Goal: Navigation & Orientation: Find specific page/section

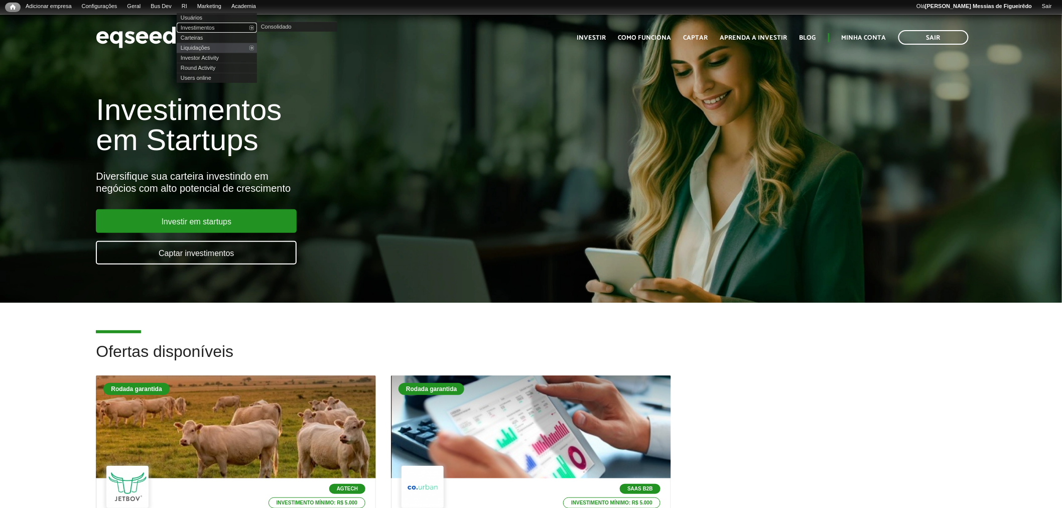
click at [199, 28] on link "Investimentos" at bounding box center [217, 28] width 80 height 10
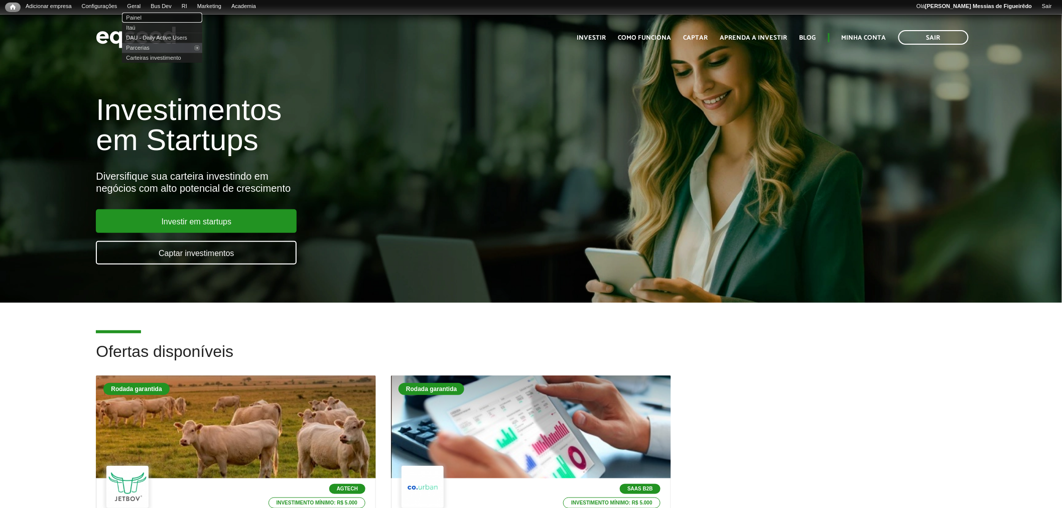
click at [142, 17] on link "Painel" at bounding box center [162, 18] width 80 height 10
click at [146, 18] on link "Painel" at bounding box center [162, 18] width 80 height 10
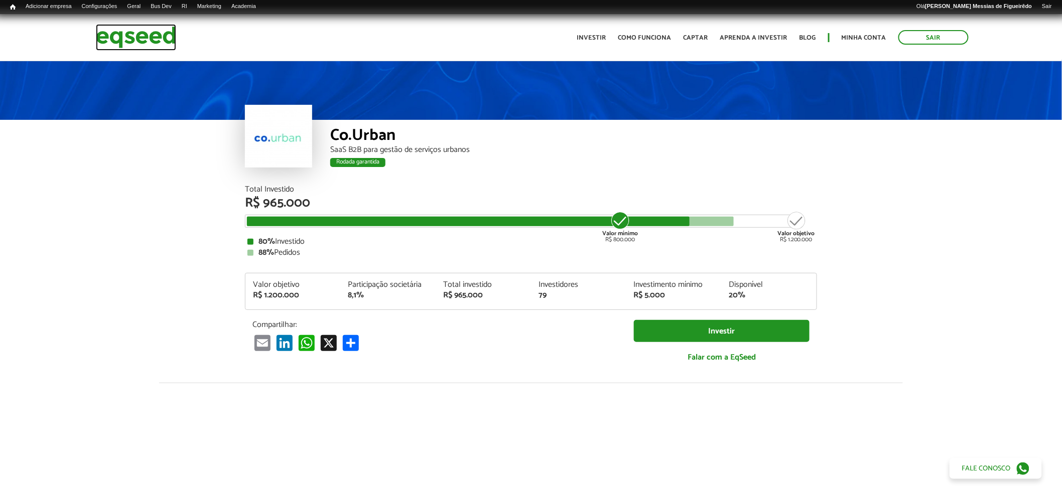
click at [135, 33] on img at bounding box center [136, 37] width 80 height 27
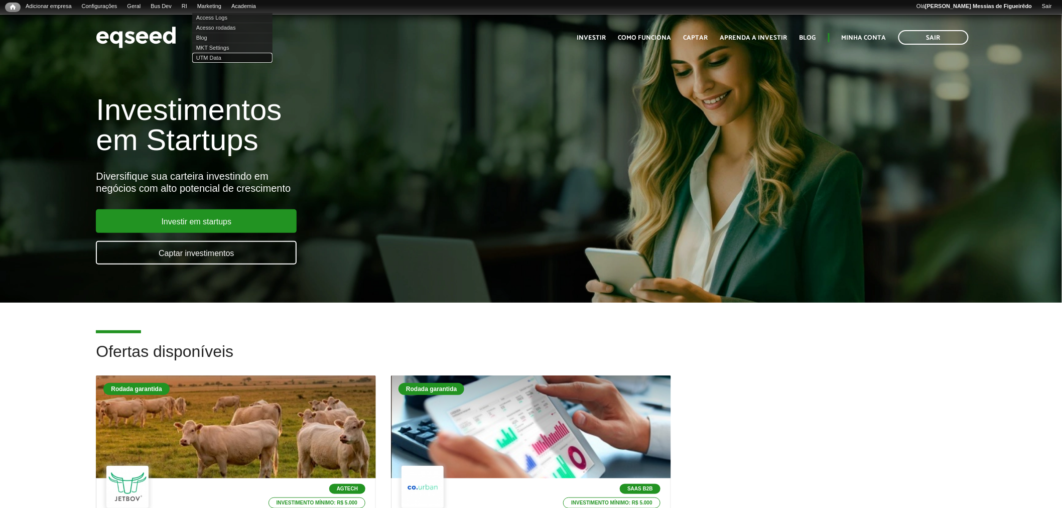
click at [216, 56] on link "UTM Data" at bounding box center [232, 58] width 80 height 10
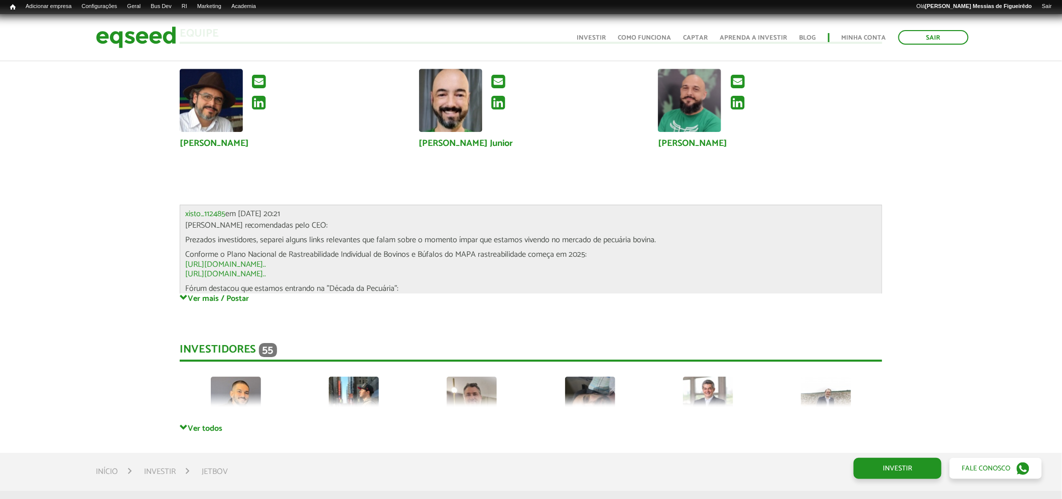
scroll to position [2647, 0]
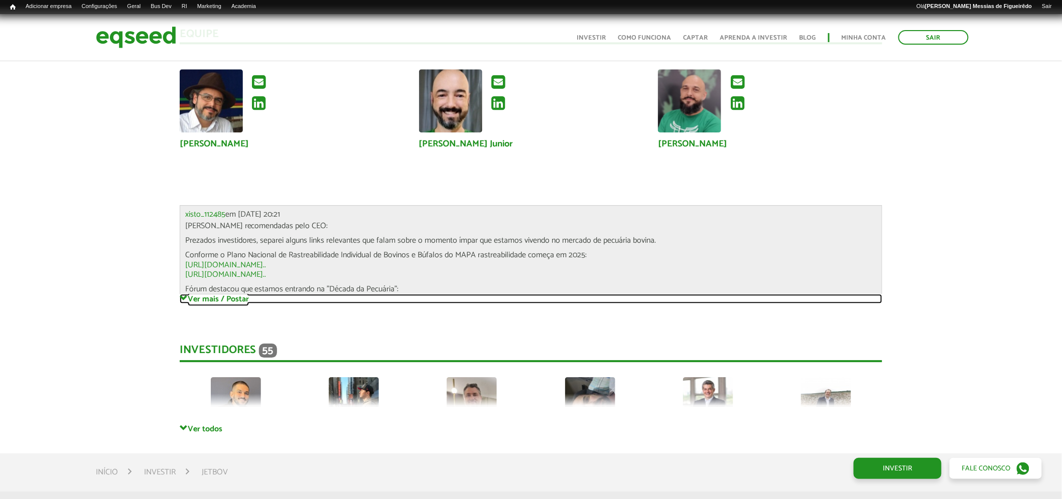
click at [209, 294] on link "Ver mais / Postar" at bounding box center [531, 299] width 703 height 10
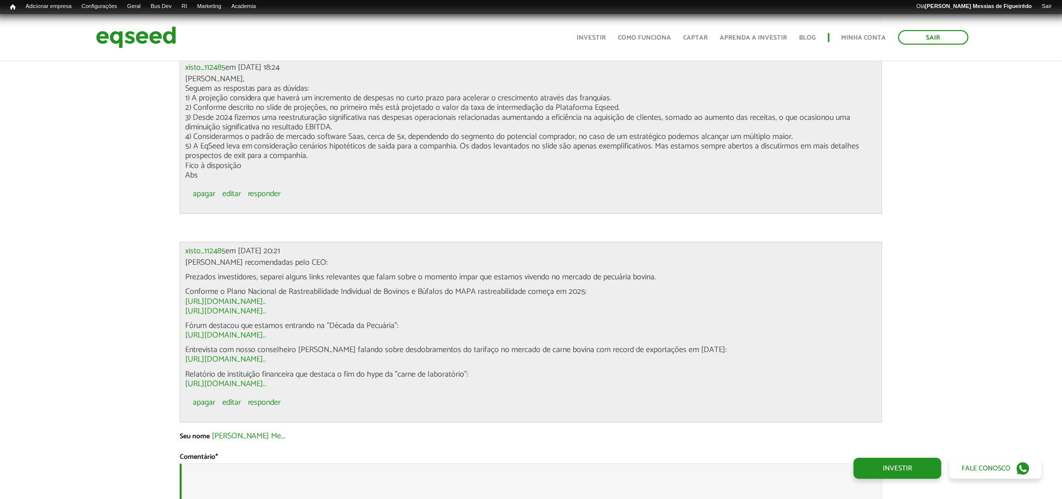
scroll to position [4095, 0]
drag, startPoint x: 186, startPoint y: 249, endPoint x: 520, endPoint y: 368, distance: 354.6
click at [520, 368] on div "Leituras recomendadas pelo CEO: Prezados investidores, separei alguns links rel…" at bounding box center [531, 321] width 692 height 131
copy div "Leituras recomendadas pelo CEO: Prezados investidores, separei alguns links rel…"
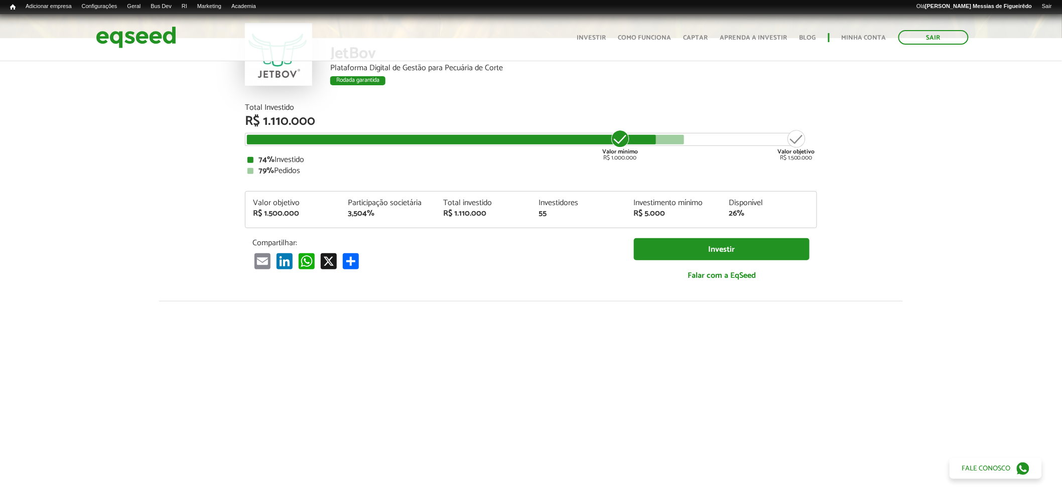
scroll to position [0, 0]
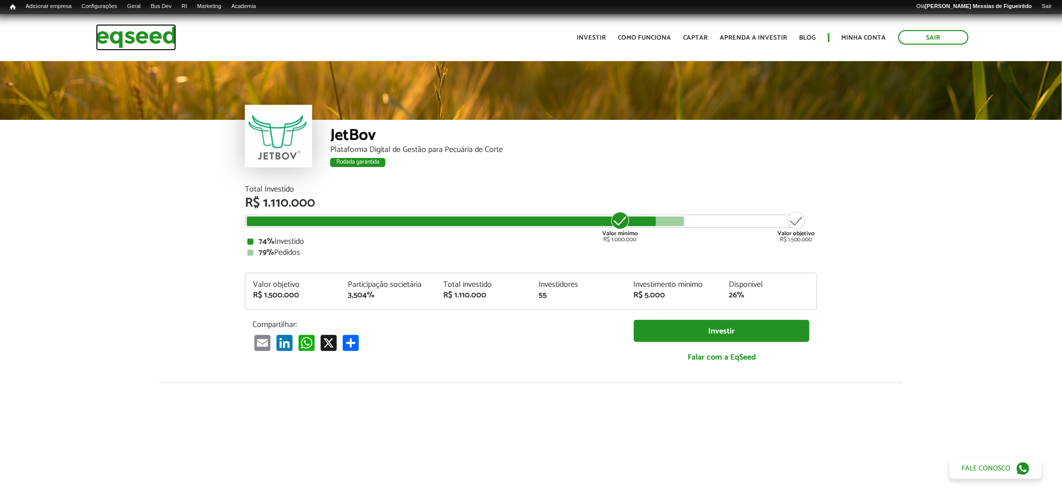
click at [137, 46] on img at bounding box center [136, 37] width 80 height 27
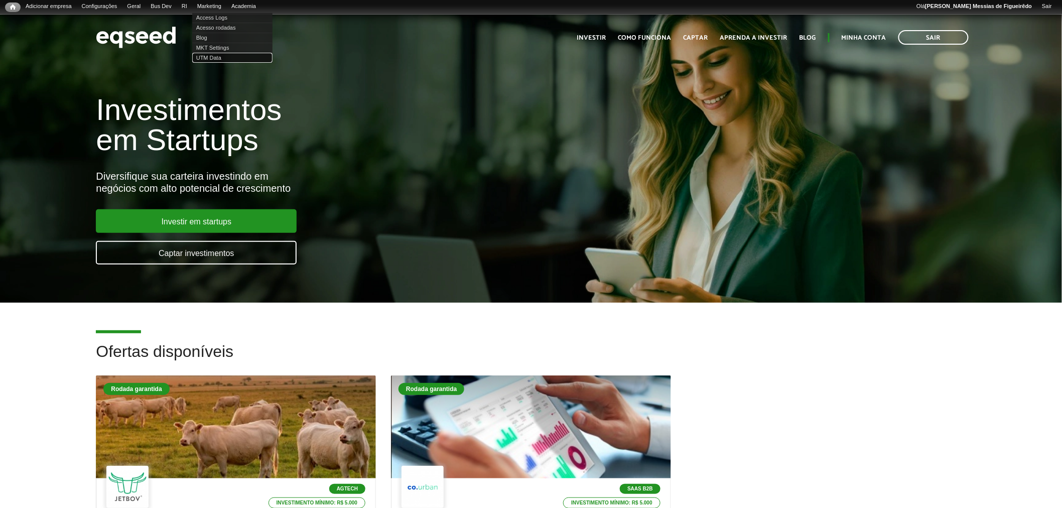
click at [226, 58] on link "UTM Data" at bounding box center [232, 58] width 80 height 10
